Goal: Check status: Check status

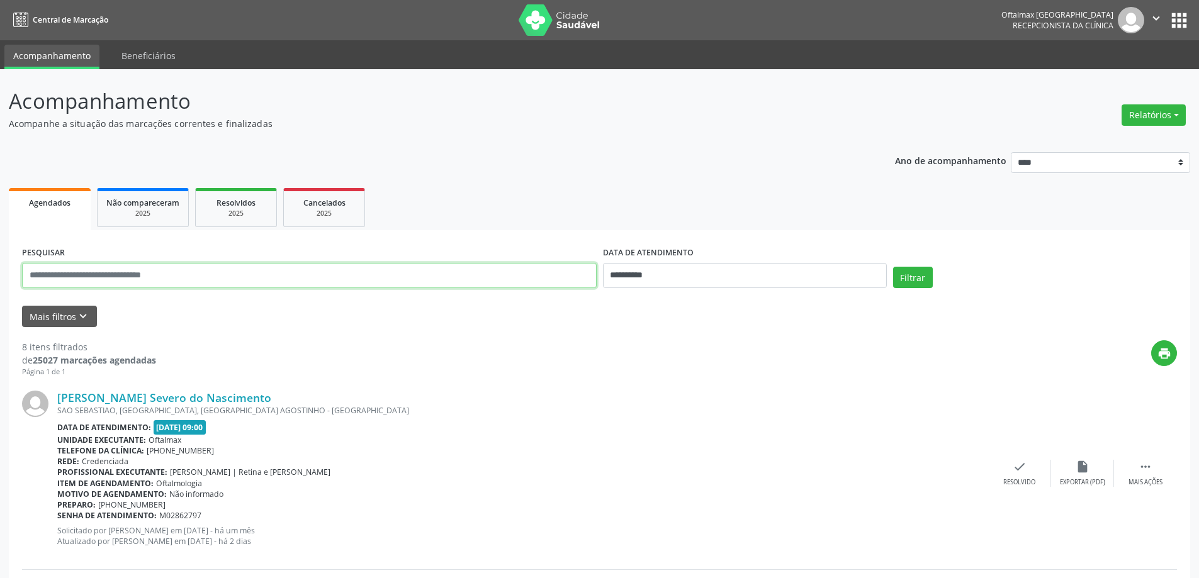
click at [264, 284] on input "text" at bounding box center [309, 275] width 575 height 25
click at [51, 316] on button "Mais filtros keyboard_arrow_down" at bounding box center [59, 317] width 75 height 22
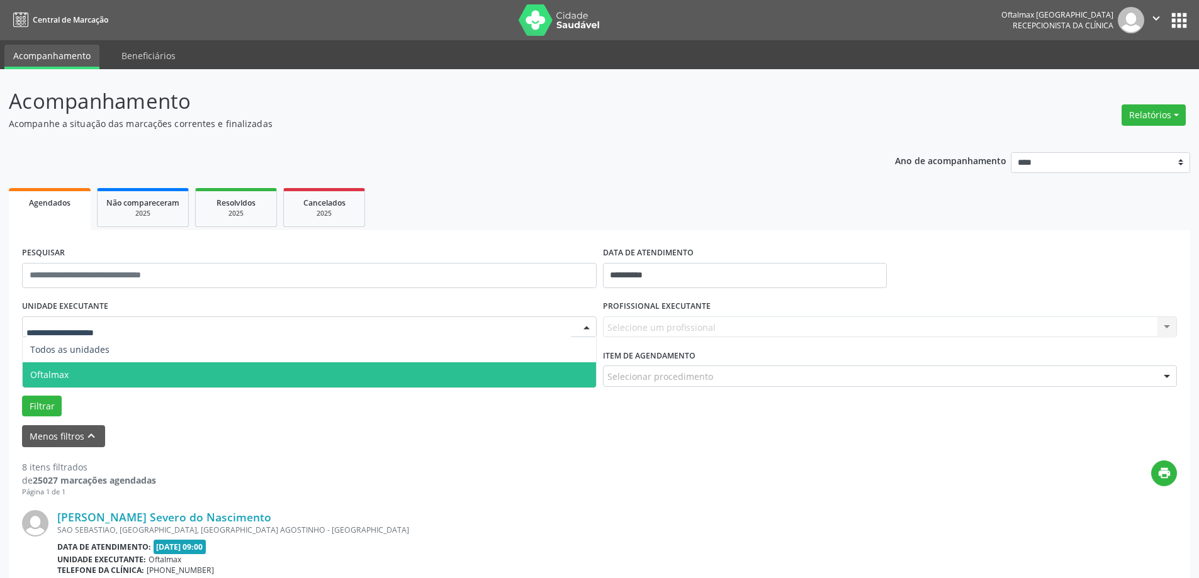
click at [55, 371] on span "Oftalmax" at bounding box center [49, 375] width 38 height 12
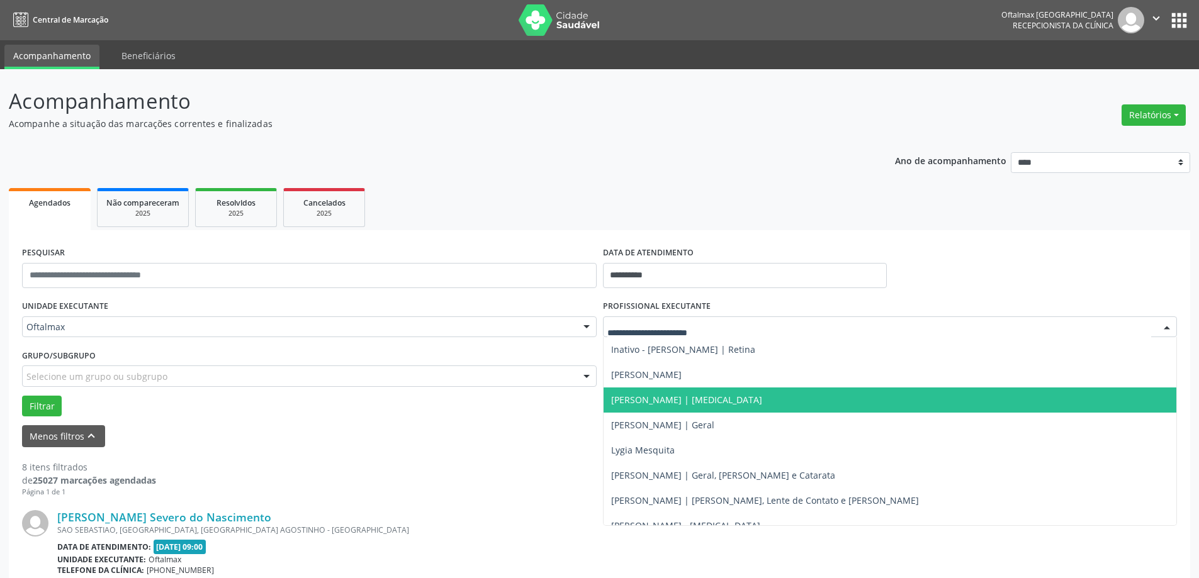
scroll to position [189, 0]
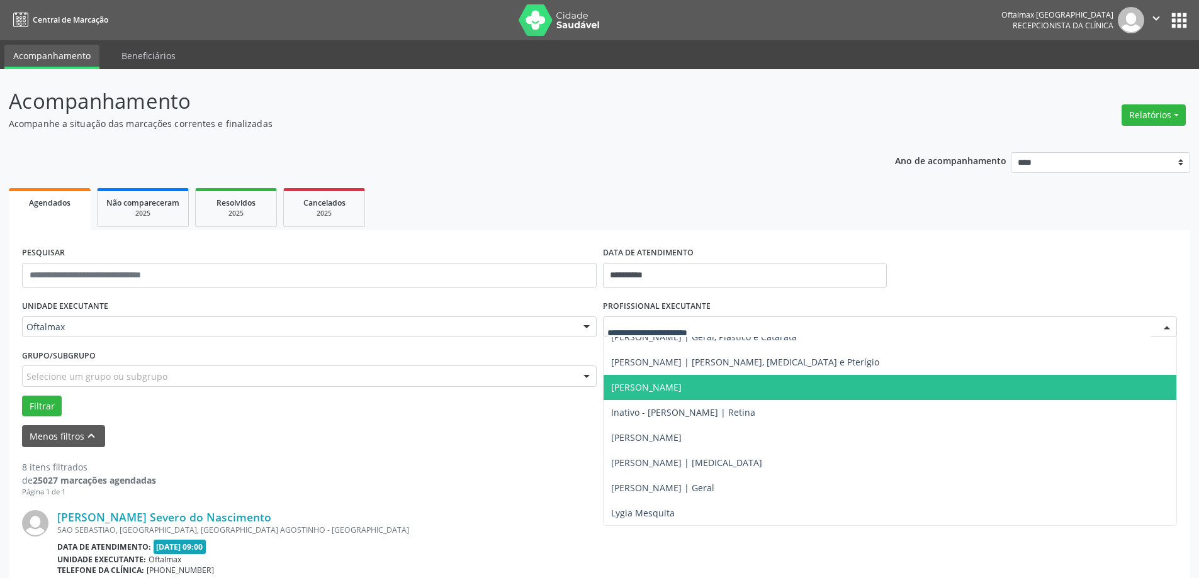
click at [651, 393] on span "[PERSON_NAME]" at bounding box center [646, 387] width 70 height 12
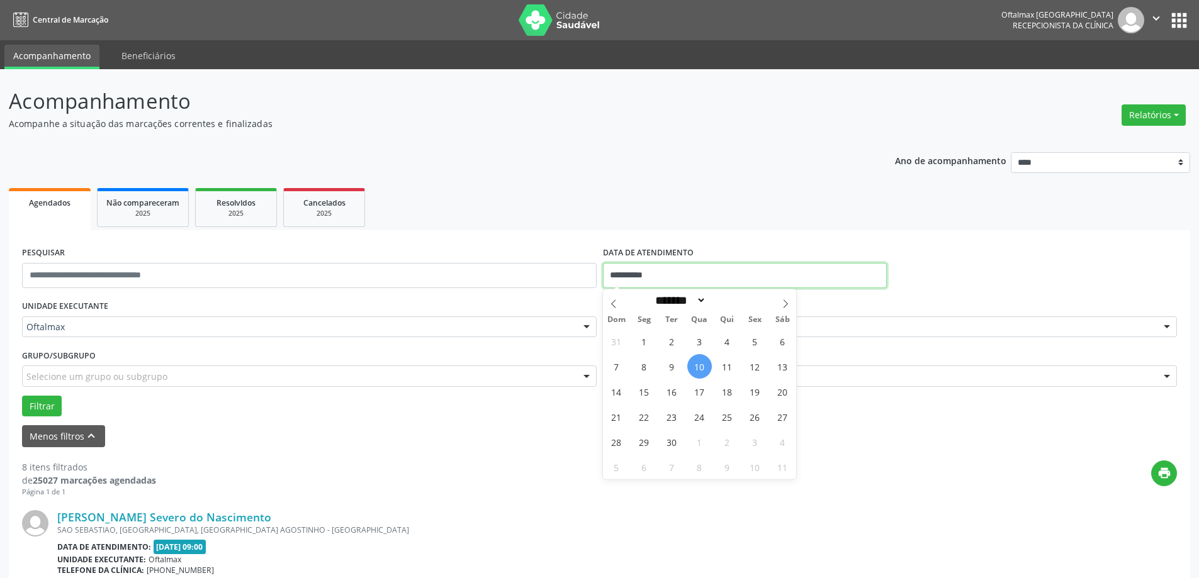
click at [657, 279] on input "**********" at bounding box center [745, 275] width 284 height 25
click at [754, 392] on span "19" at bounding box center [755, 392] width 25 height 25
type input "**********"
click at [753, 393] on span "19" at bounding box center [755, 392] width 25 height 25
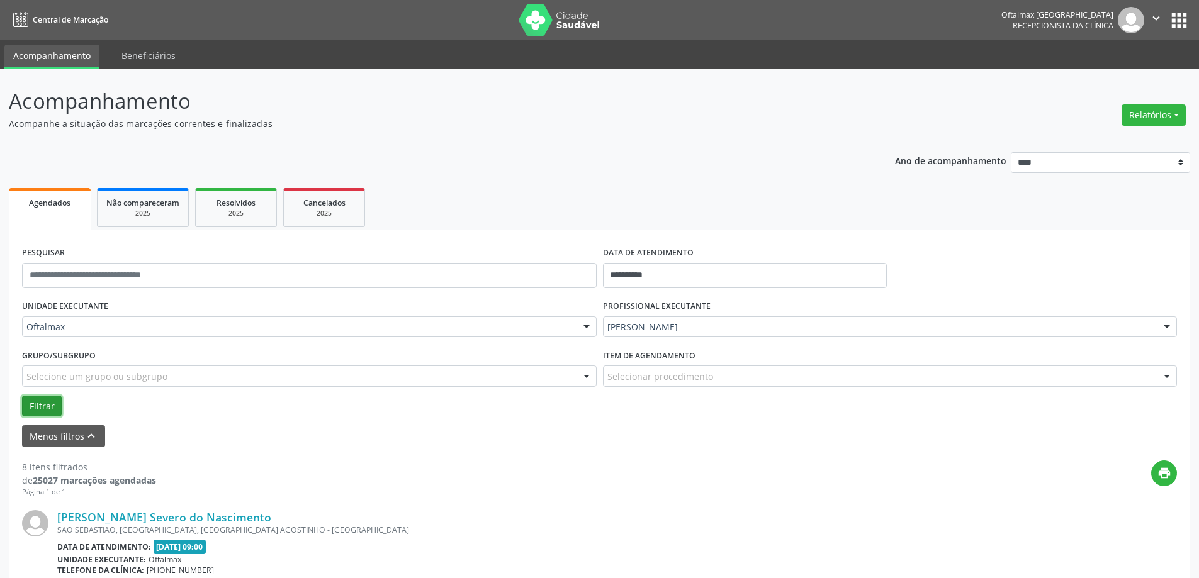
click at [36, 404] on button "Filtrar" at bounding box center [42, 406] width 40 height 21
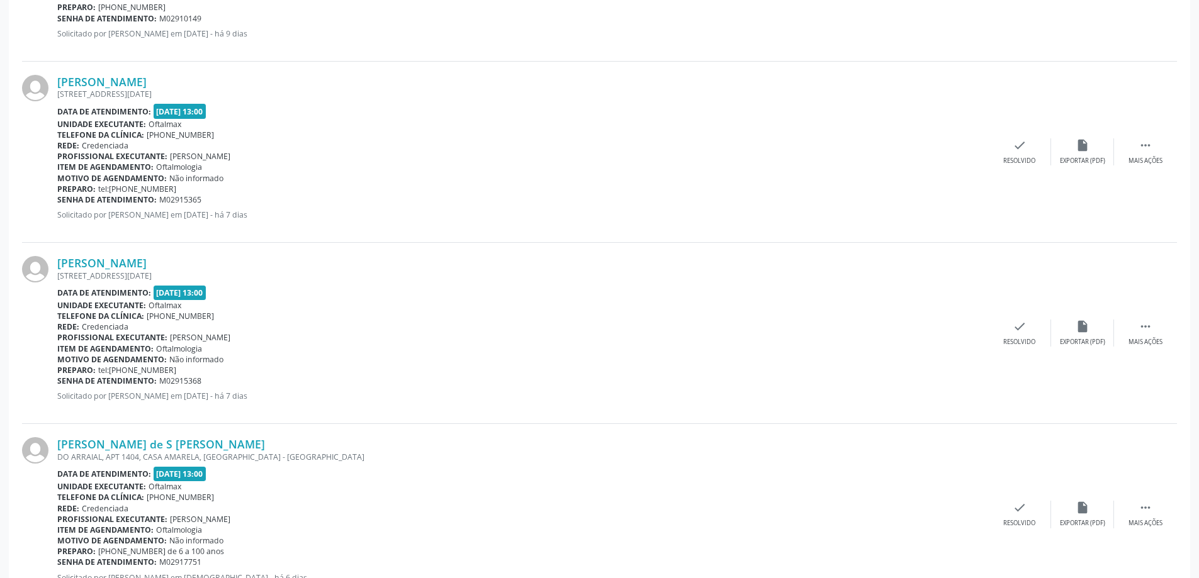
scroll to position [777, 0]
